Goal: Task Accomplishment & Management: Manage account settings

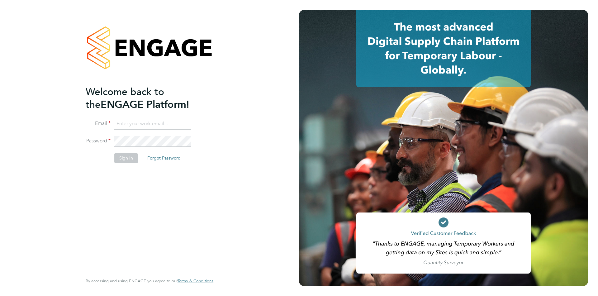
type input "[PERSON_NAME][EMAIL_ADDRESS][PERSON_NAME][DOMAIN_NAME]"
click at [121, 158] on button "Sign In" at bounding box center [126, 158] width 24 height 10
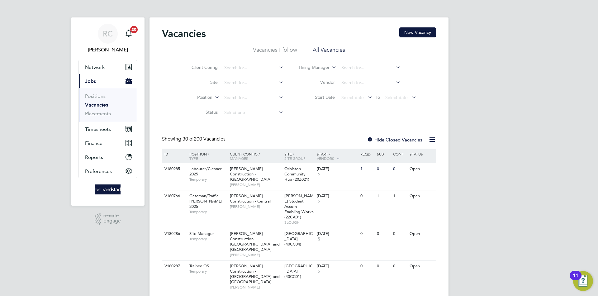
click at [96, 107] on link "Vacancies" at bounding box center [96, 105] width 23 height 6
click at [101, 112] on link "Placements" at bounding box center [98, 114] width 26 height 6
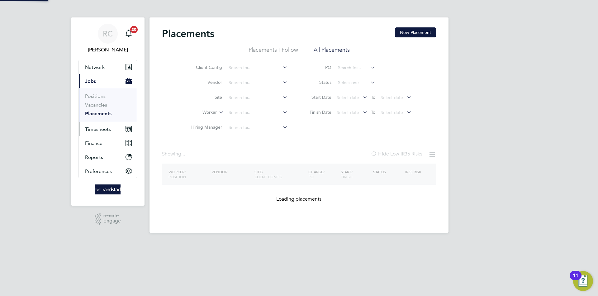
click at [106, 123] on button "Timesheets" at bounding box center [108, 129] width 58 height 14
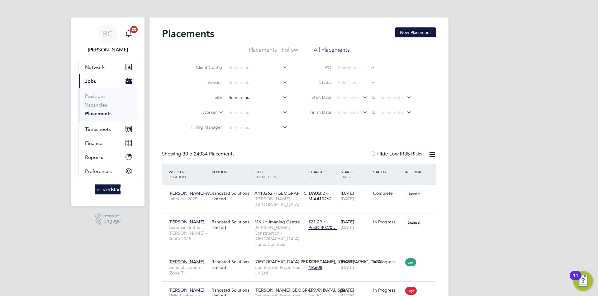
click at [235, 96] on input at bounding box center [257, 97] width 61 height 9
type input "s"
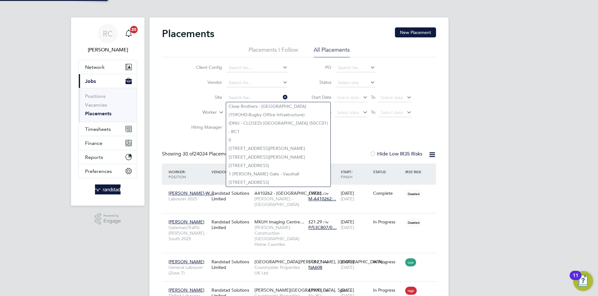
click at [194, 114] on label "Worker" at bounding box center [199, 112] width 36 height 6
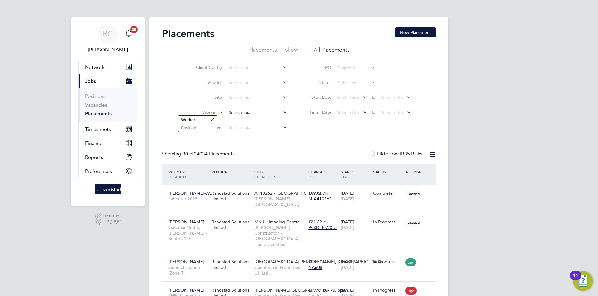
click at [253, 113] on input at bounding box center [257, 112] width 61 height 9
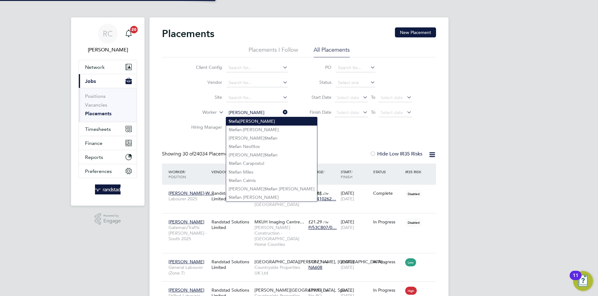
type input "Stefan Smith"
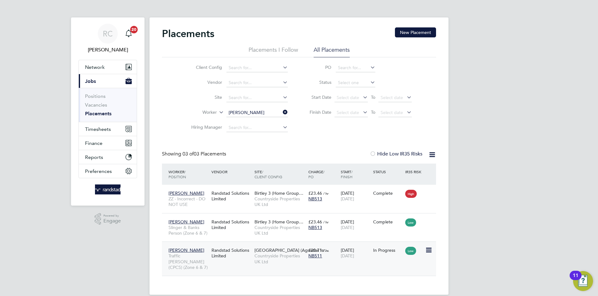
click at [246, 257] on div "Randstad Solutions Limited" at bounding box center [231, 252] width 43 height 17
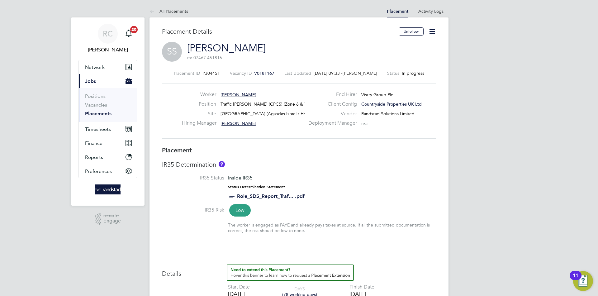
click at [431, 33] on icon at bounding box center [432, 31] width 8 height 8
click at [398, 45] on li "Edit Placement e" at bounding box center [412, 46] width 46 height 9
type input "Derrick Cooper"
type input "15 Sep 2025"
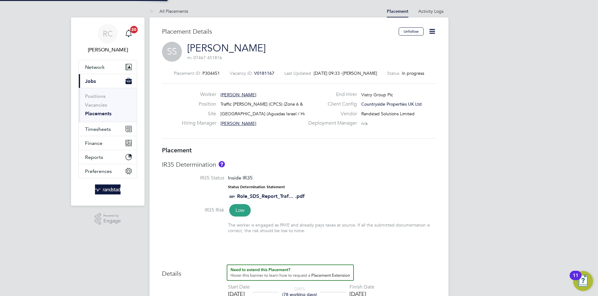
type input "31 Dec 2025"
type input "07:30"
type input "16:30"
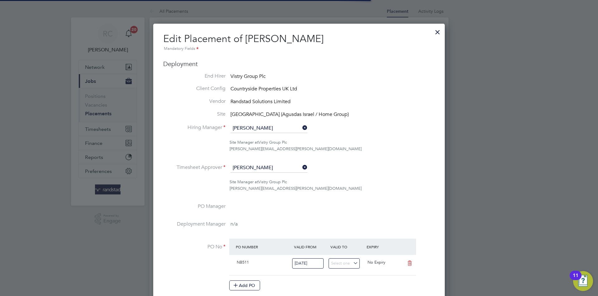
scroll to position [3, 3]
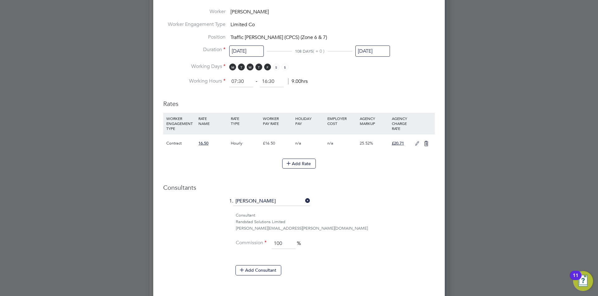
click at [415, 143] on icon at bounding box center [417, 143] width 8 height 5
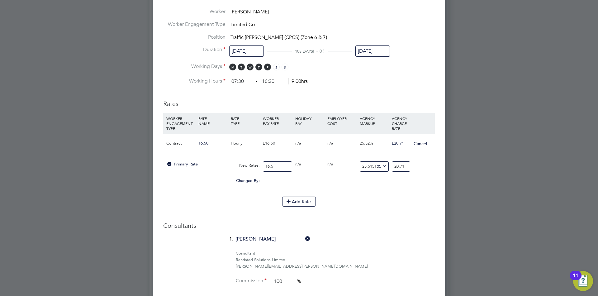
click at [399, 167] on input "20.71" at bounding box center [401, 166] width 18 height 10
type input "2.71"
type input "-83.57575757575758"
type input ".71"
type input "-95.6969696969697"
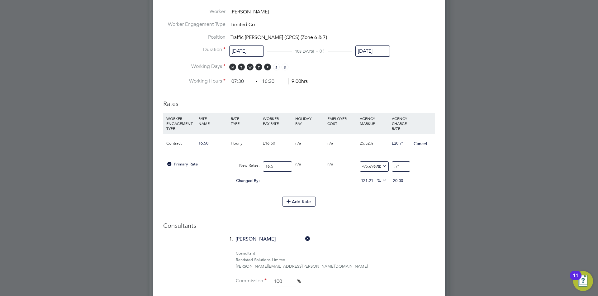
type input "1.71"
type input "-89.63636363636364"
type input "19.71"
type input "19.454545454545453"
type input "19.7"
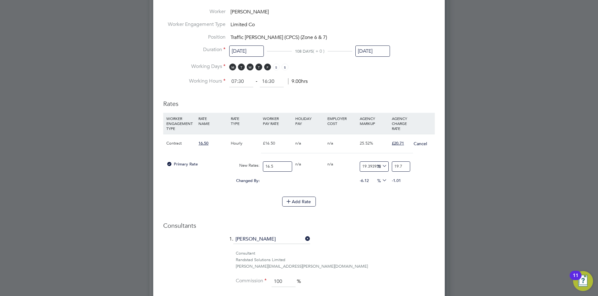
type input "15.151515151515152"
type input "19.2"
type input "16.363636363636363"
type input "19.28"
type input "16.848484848484848"
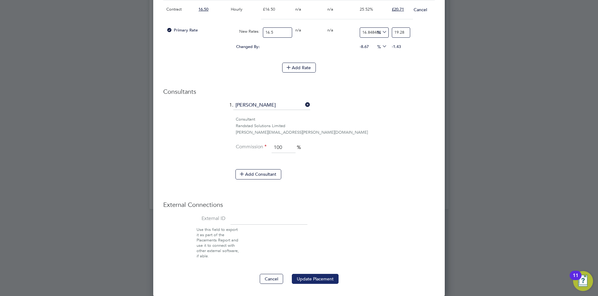
type input "19.28"
click at [321, 278] on button "Update Placement" at bounding box center [315, 279] width 47 height 10
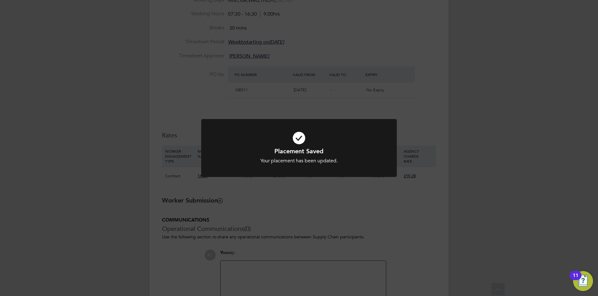
click at [520, 132] on div "Placement Saved Your placement has been updated. Cancel Okay" at bounding box center [299, 148] width 598 height 296
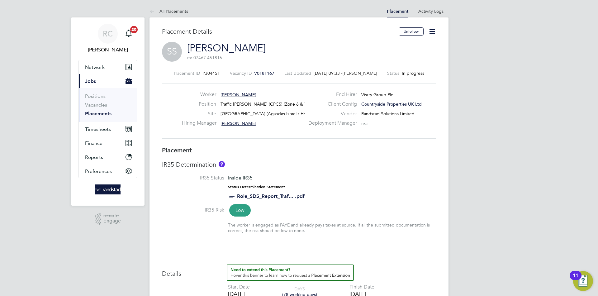
click at [433, 32] on icon at bounding box center [432, 31] width 8 height 8
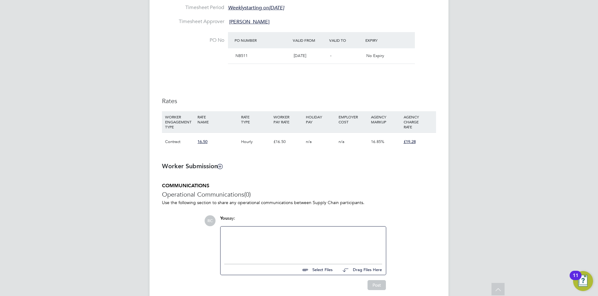
click at [383, 139] on div "16.85%" at bounding box center [386, 142] width 32 height 18
